Goal: Task Accomplishment & Management: Manage account settings

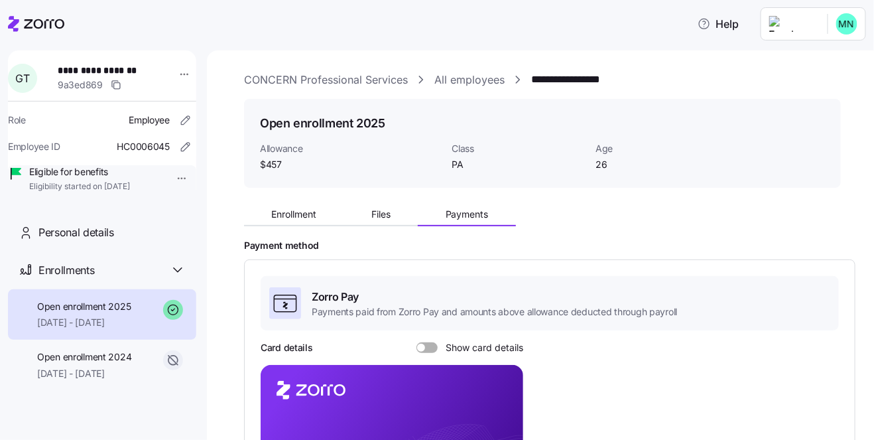
click at [41, 23] on icon at bounding box center [36, 24] width 56 height 16
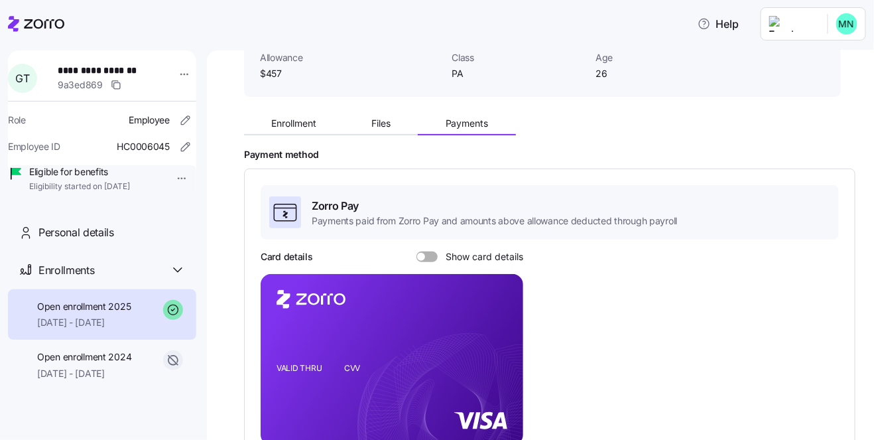
scroll to position [137, 0]
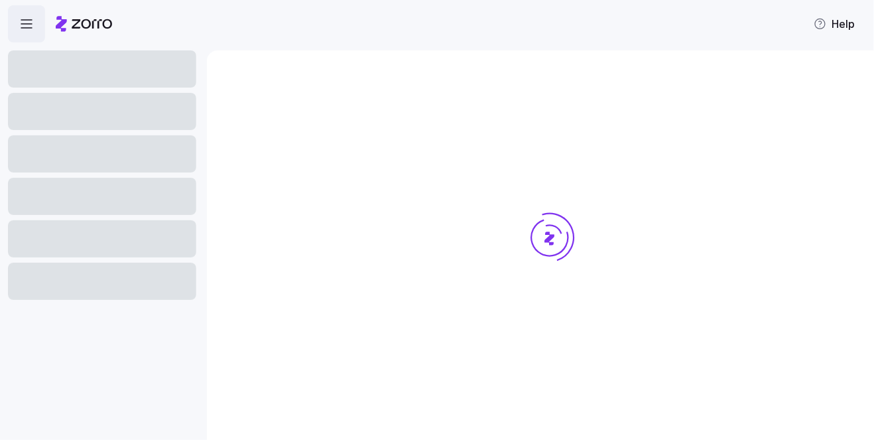
click at [94, 383] on nav at bounding box center [103, 240] width 207 height 397
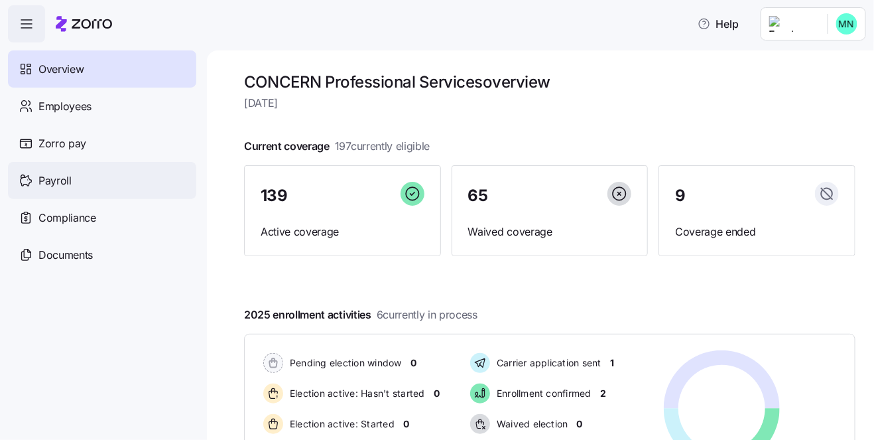
click at [61, 180] on span "Payroll" at bounding box center [54, 180] width 33 height 17
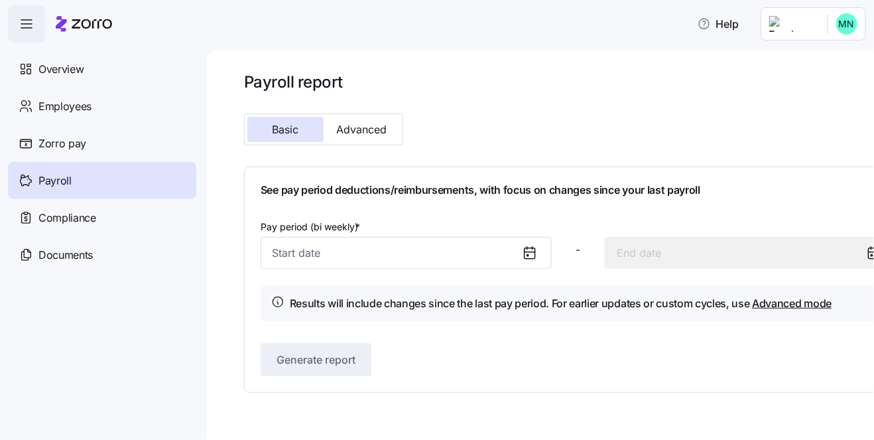
click at [528, 251] on icon at bounding box center [530, 253] width 16 height 16
click at [527, 252] on icon at bounding box center [530, 252] width 11 height 0
click at [381, 245] on input "Pay period (bi weekly) *" at bounding box center [406, 253] width 291 height 32
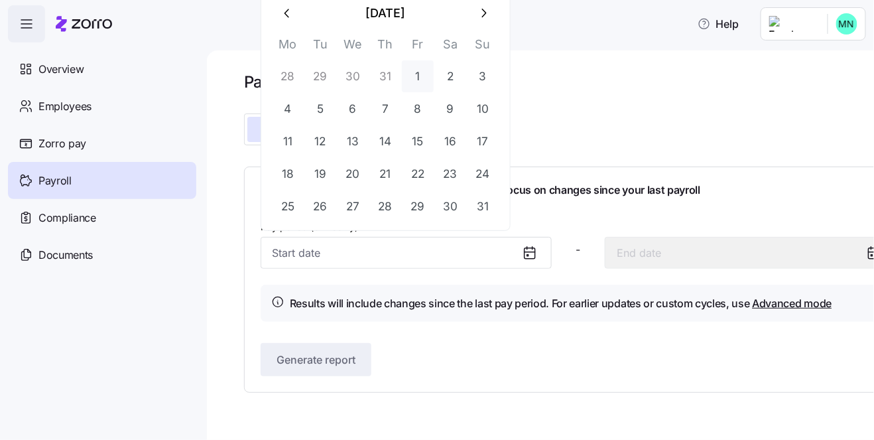
click at [414, 74] on button "1" at bounding box center [418, 76] width 32 height 32
type input "August 1, 2025"
type input "August 14, 2025"
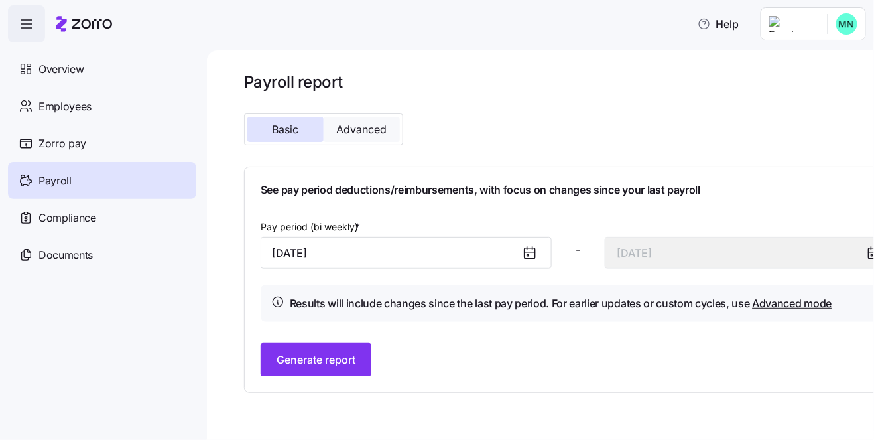
click at [377, 132] on span "Advanced" at bounding box center [362, 129] width 50 height 11
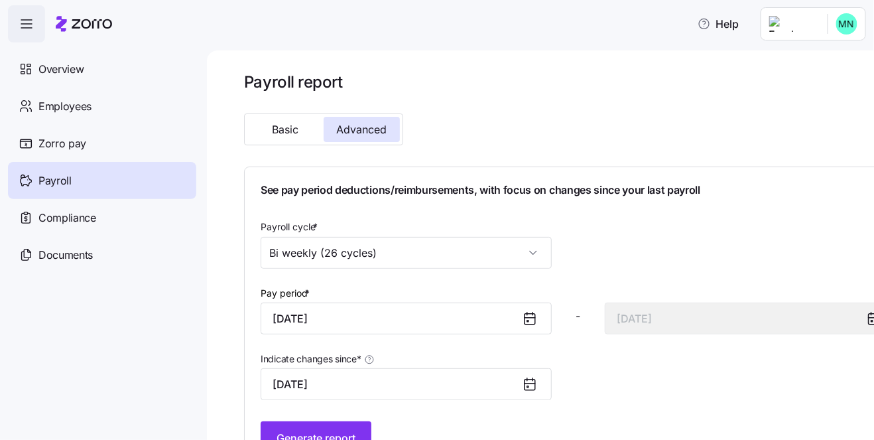
scroll to position [45, 0]
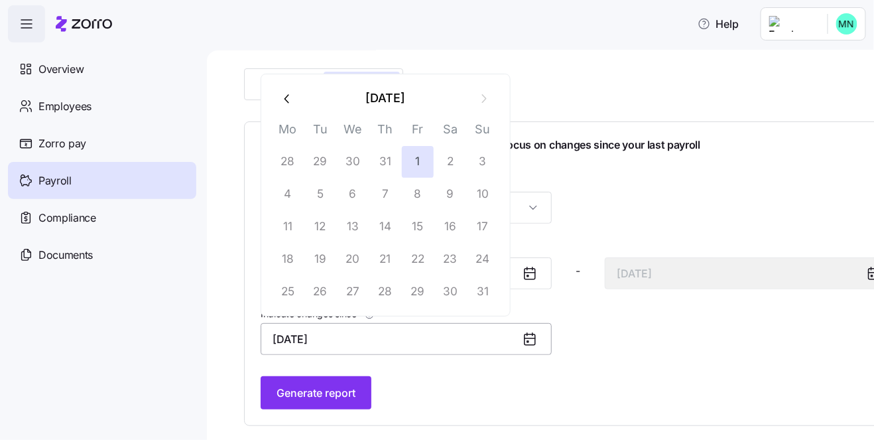
click at [489, 339] on input "August 1, 2025" at bounding box center [406, 339] width 291 height 32
click at [457, 369] on div "See pay period deductions/reimbursements, with focus on changes since your last…" at bounding box center [578, 273] width 635 height 271
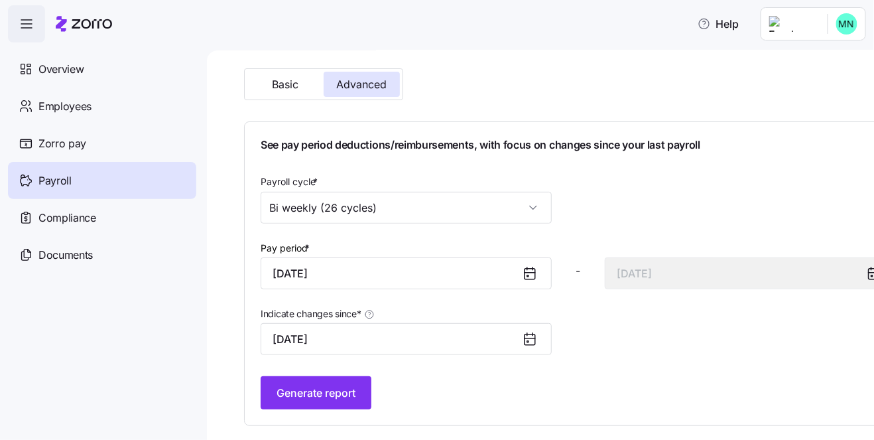
click at [531, 334] on icon at bounding box center [530, 339] width 16 height 16
click at [347, 338] on input "August 1, 2025" at bounding box center [406, 339] width 291 height 32
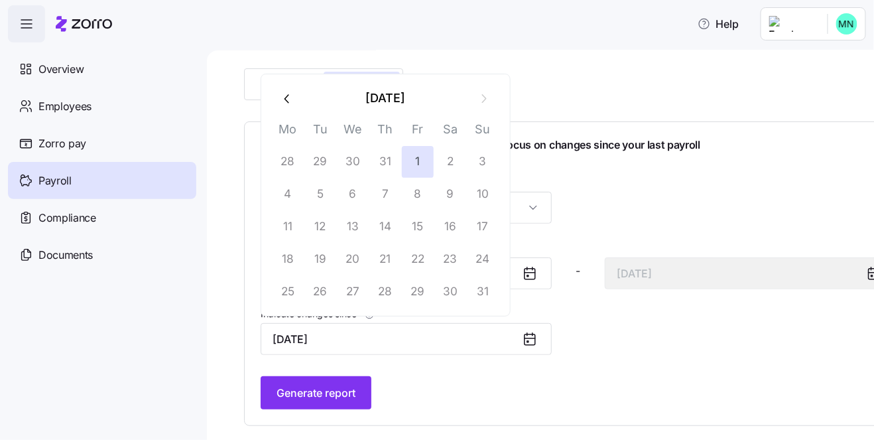
click at [283, 94] on icon "button" at bounding box center [288, 99] width 15 height 15
click at [315, 161] on button "1" at bounding box center [320, 162] width 32 height 32
type input "July 1, 2025"
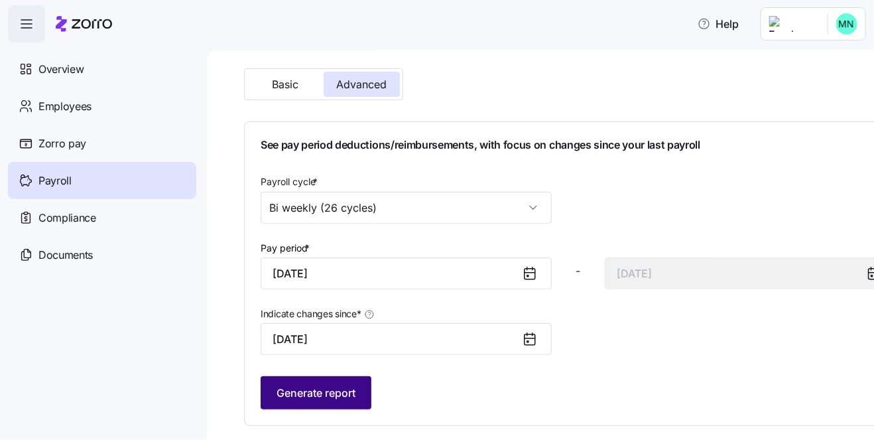
click at [325, 389] on span "Generate report" at bounding box center [316, 393] width 79 height 16
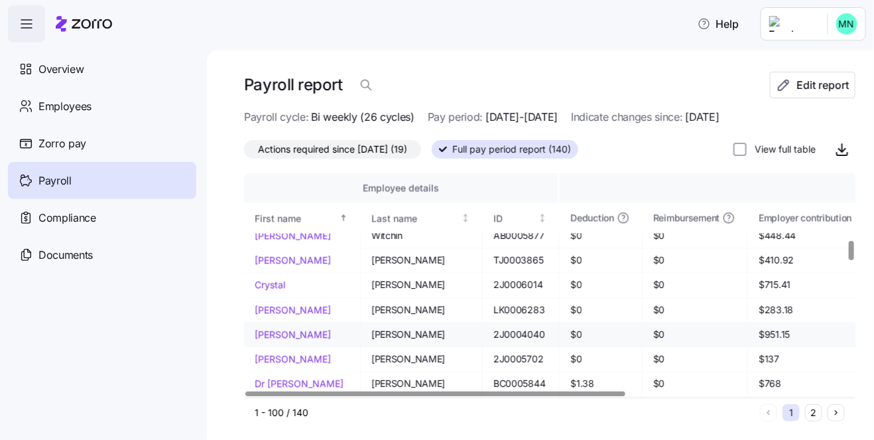
scroll to position [777, 0]
click at [375, 146] on span "Actions required since 07/01/2025 (19)" at bounding box center [332, 149] width 149 height 17
click at [244, 153] on input "Actions required since 07/01/2025 (19)" at bounding box center [244, 153] width 0 height 0
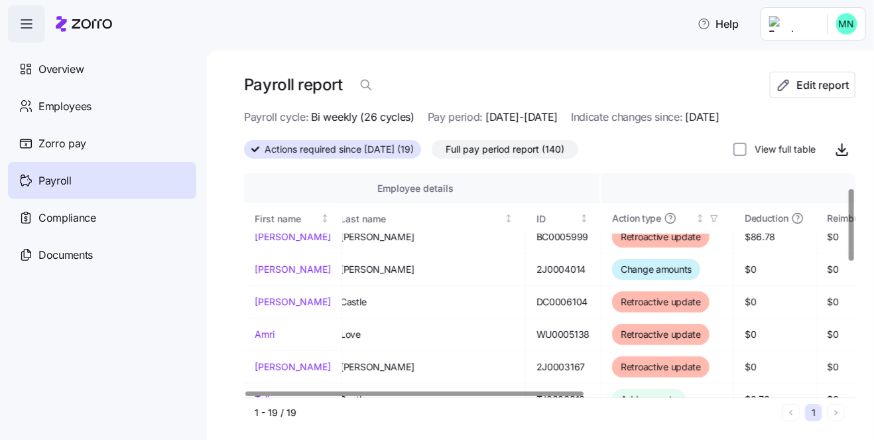
scroll to position [45, 0]
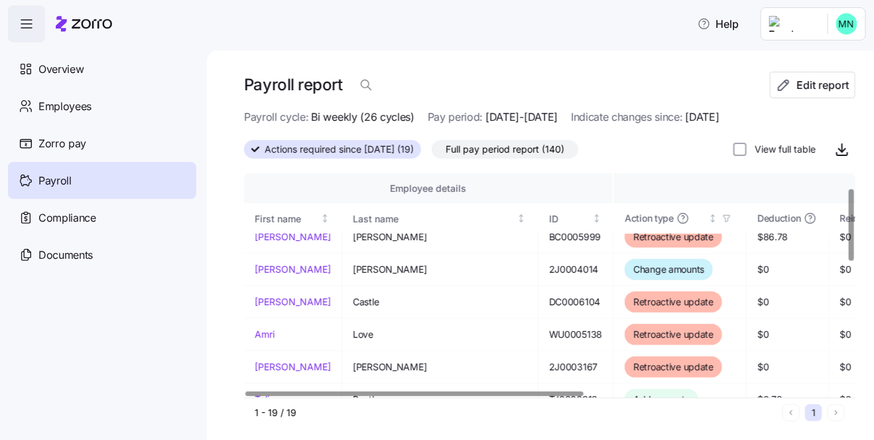
click at [337, 396] on div at bounding box center [414, 393] width 338 height 5
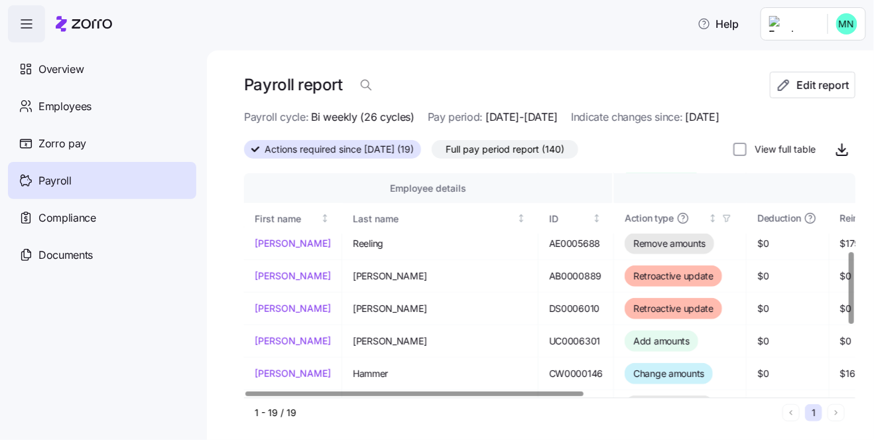
scroll to position [83, 0]
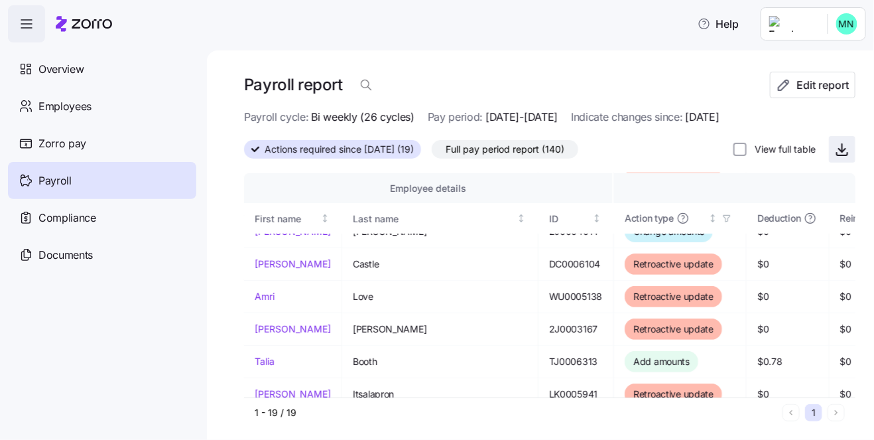
click at [836, 153] on icon "button" at bounding box center [842, 149] width 16 height 16
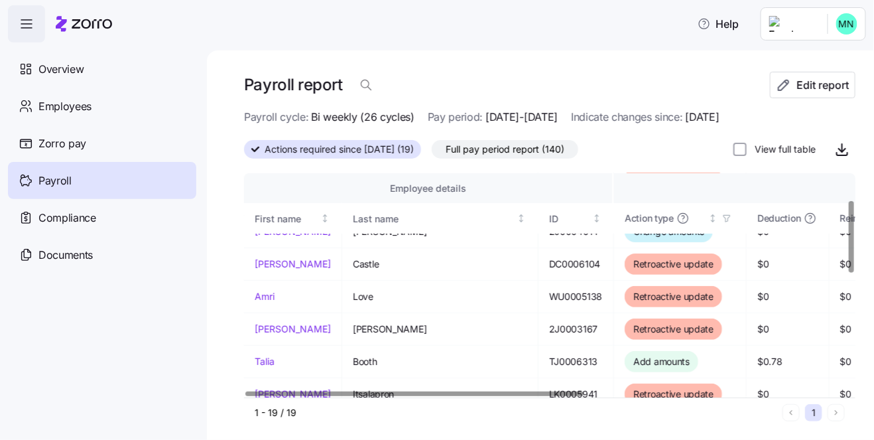
click at [383, 26] on div "Help" at bounding box center [437, 23] width 858 height 37
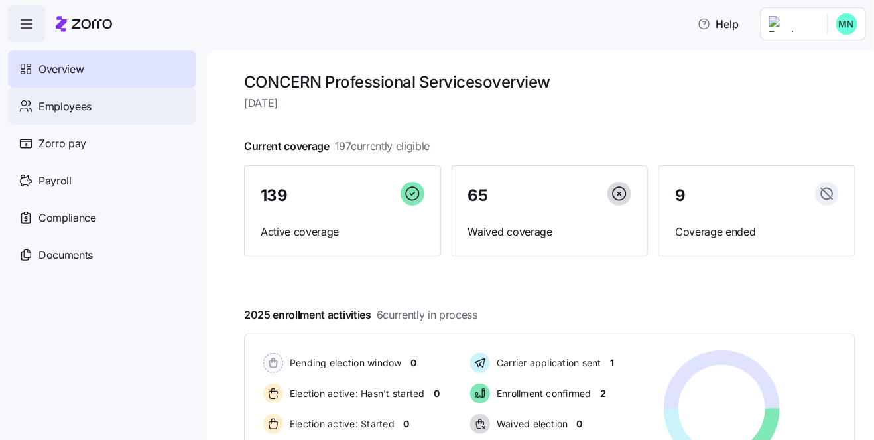
click at [61, 104] on span "Employees" at bounding box center [64, 106] width 53 height 17
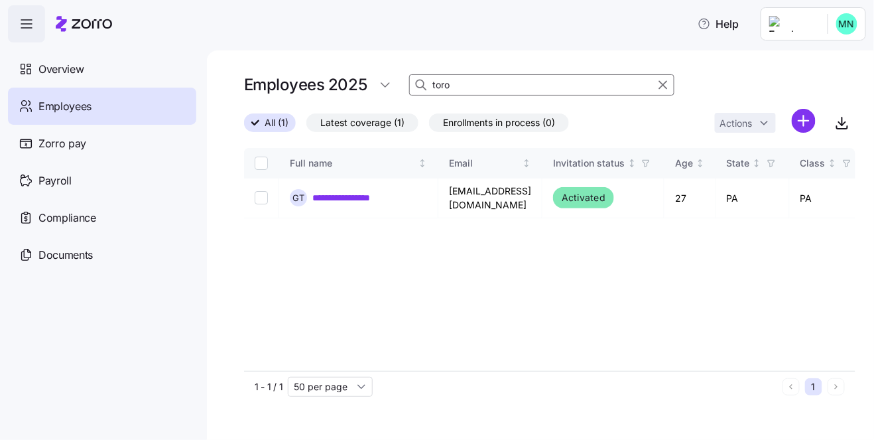
click at [462, 84] on input "toro" at bounding box center [541, 84] width 265 height 21
click at [359, 192] on link "**********" at bounding box center [349, 197] width 74 height 13
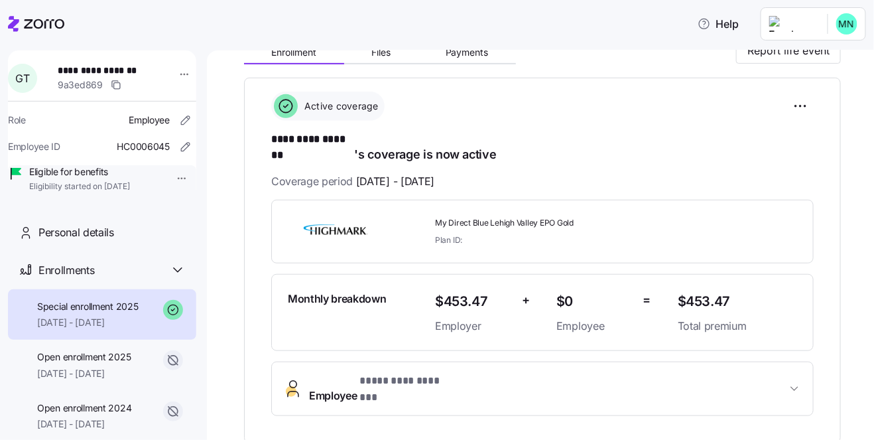
scroll to position [182, 0]
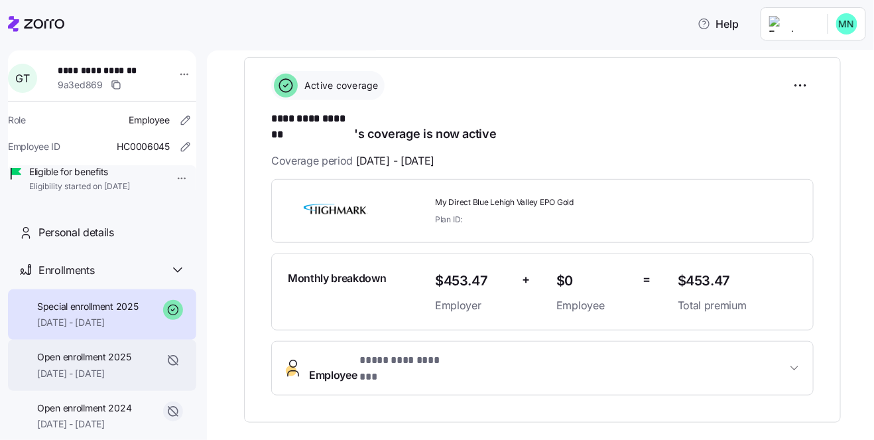
click at [89, 380] on span "01/01/2025 - 02/28/2025" at bounding box center [84, 373] width 94 height 13
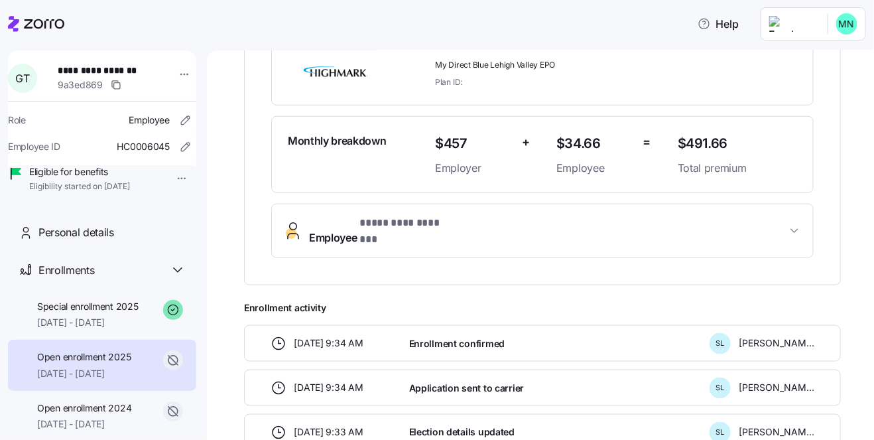
scroll to position [274, 0]
